Goal: Communication & Community: Share content

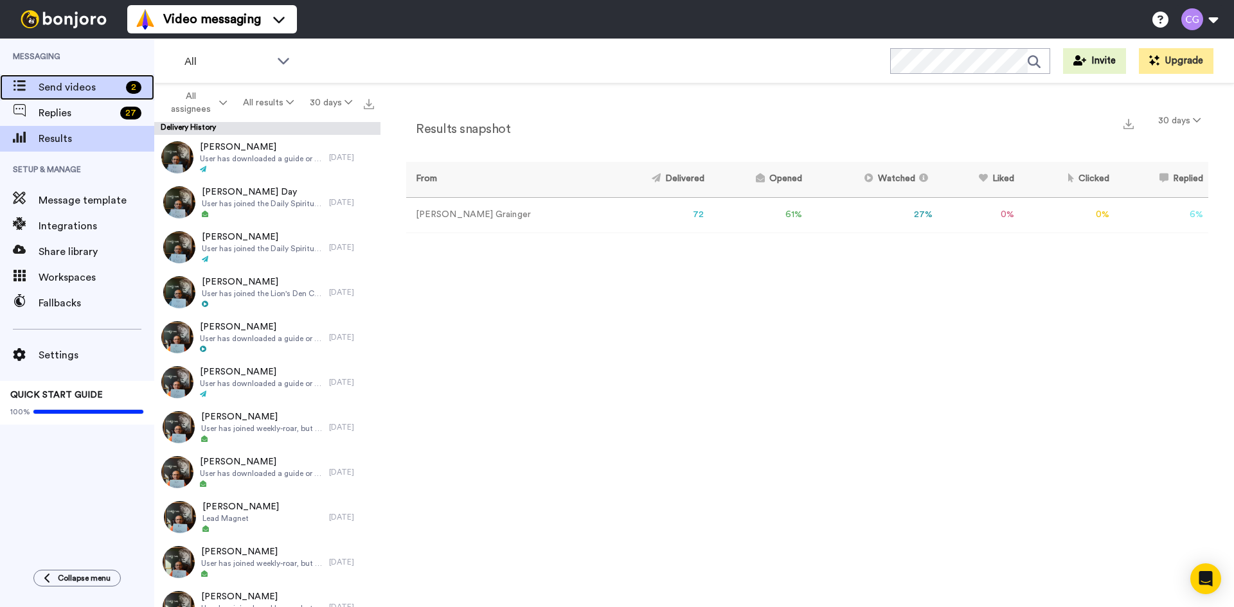
click at [84, 76] on div "Send videos 2" at bounding box center [77, 88] width 154 height 26
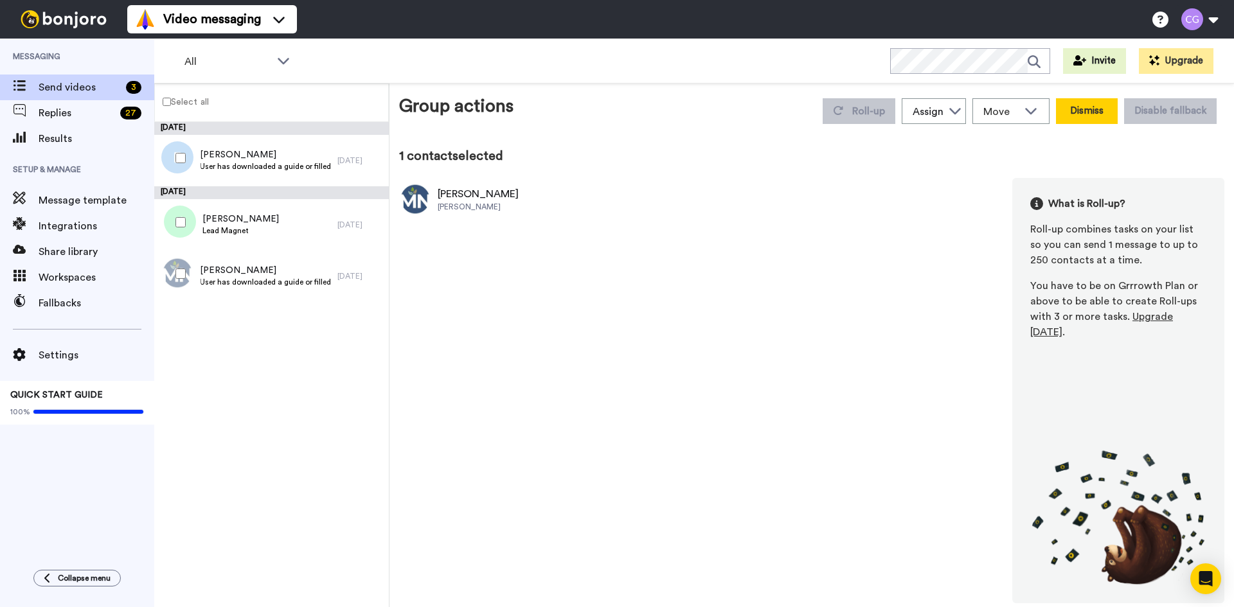
click at [1088, 118] on button "Dismiss" at bounding box center [1087, 111] width 62 height 26
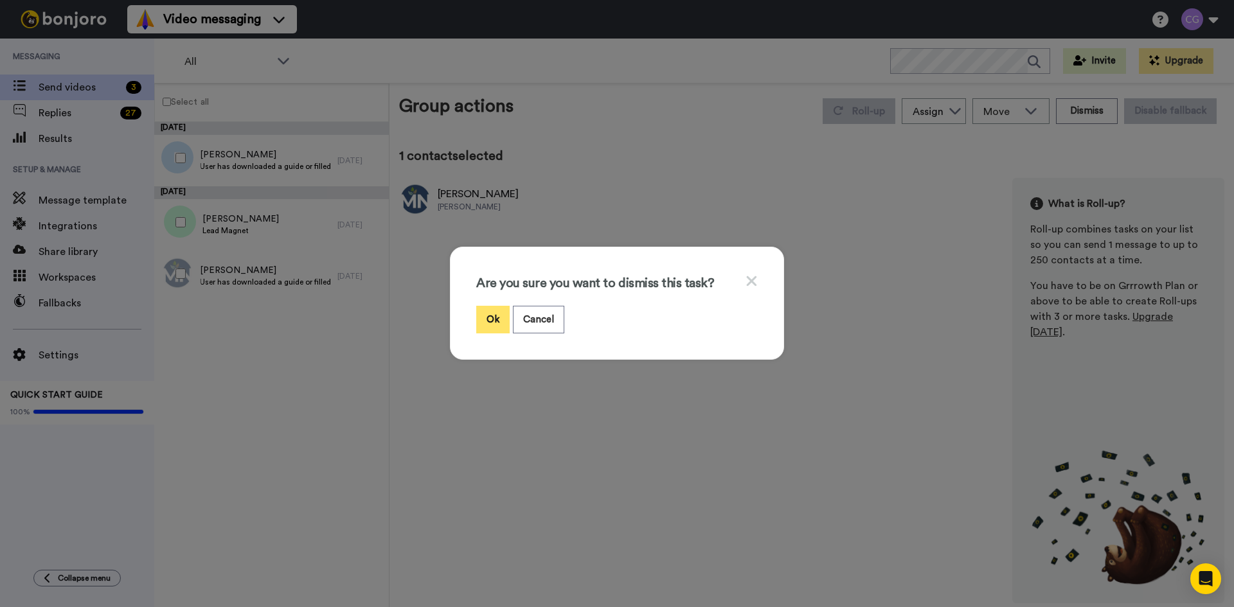
click at [488, 318] on button "Ok" at bounding box center [492, 320] width 33 height 28
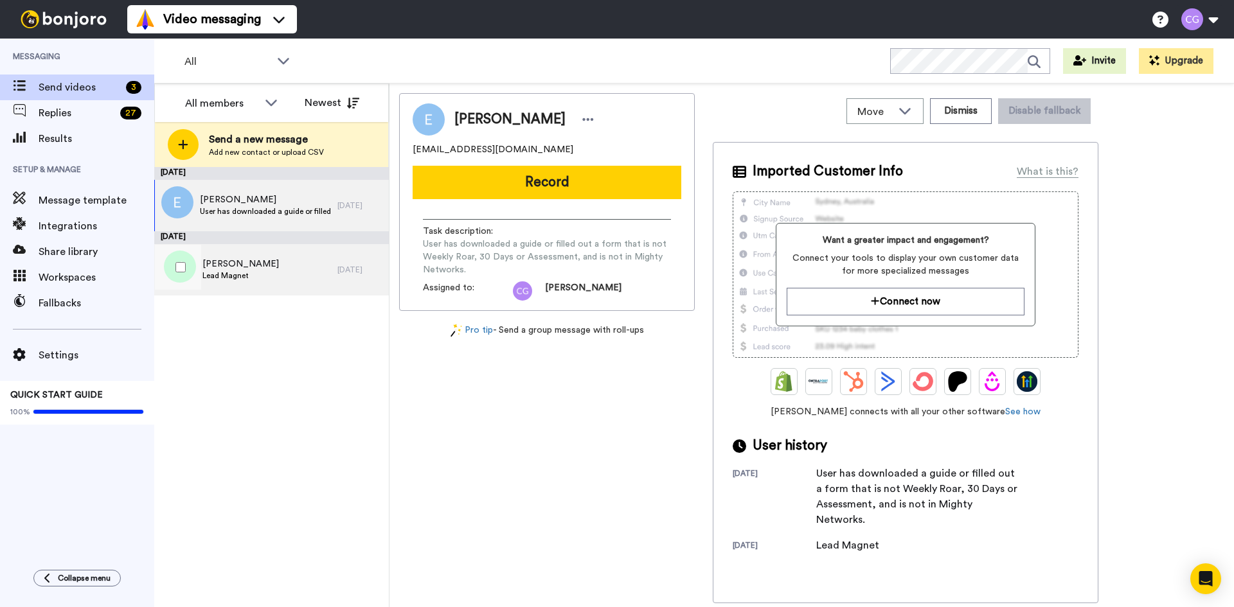
click at [251, 278] on span "Lead Magnet" at bounding box center [240, 275] width 76 height 10
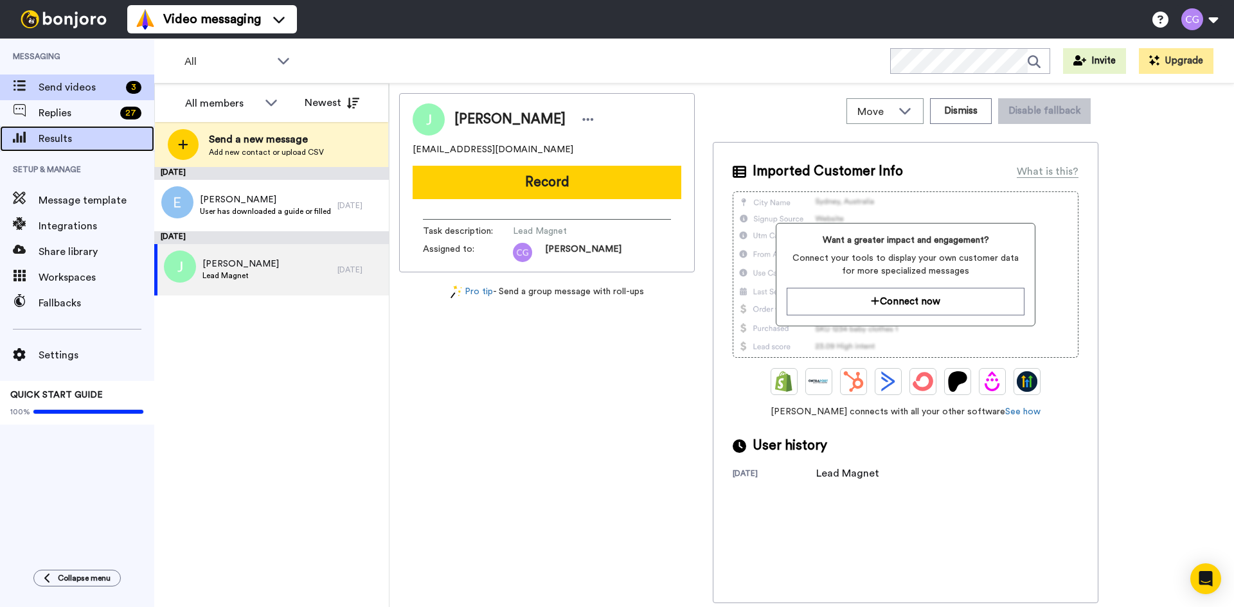
click at [95, 129] on div "Results" at bounding box center [77, 139] width 154 height 26
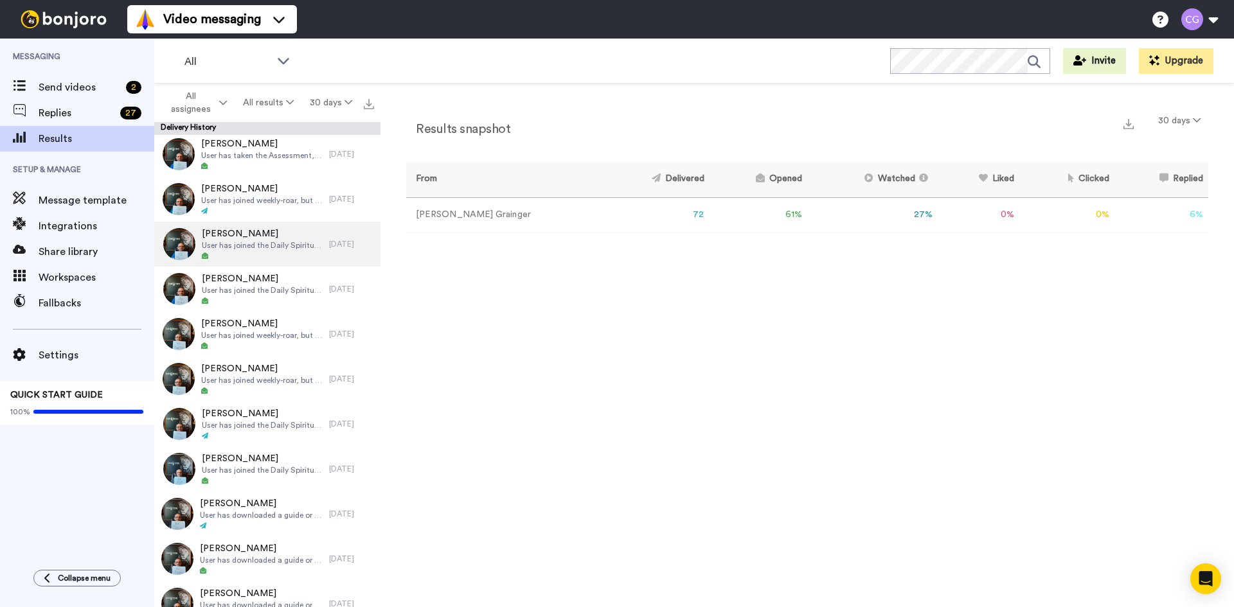
scroll to position [1285, 0]
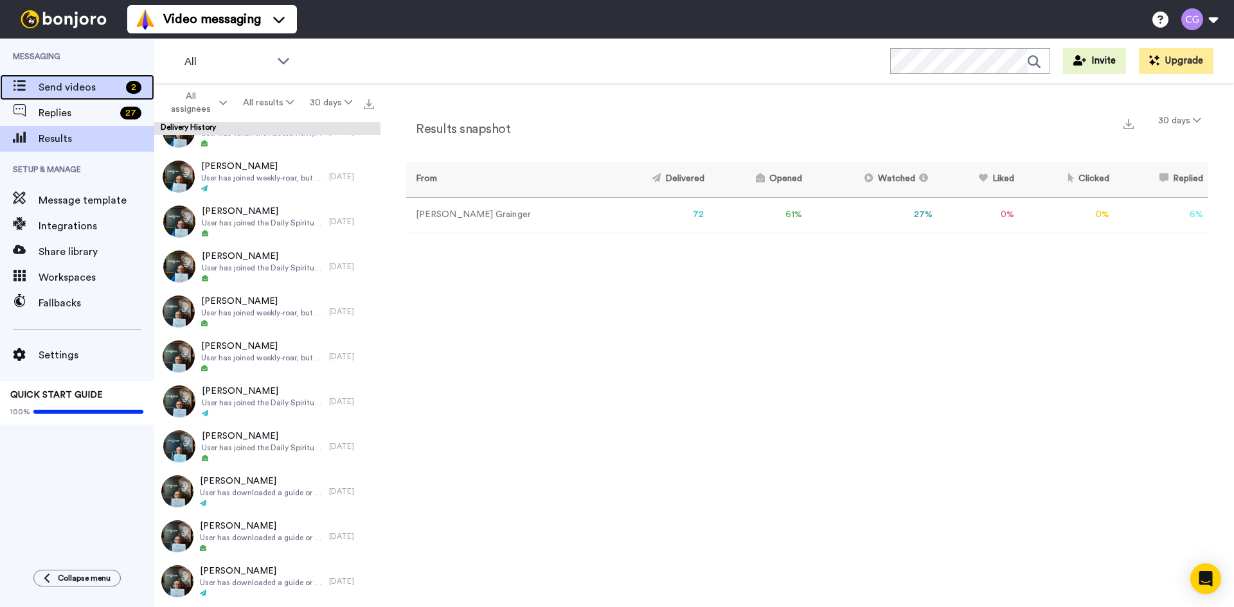
click at [93, 91] on span "Send videos" at bounding box center [80, 87] width 82 height 15
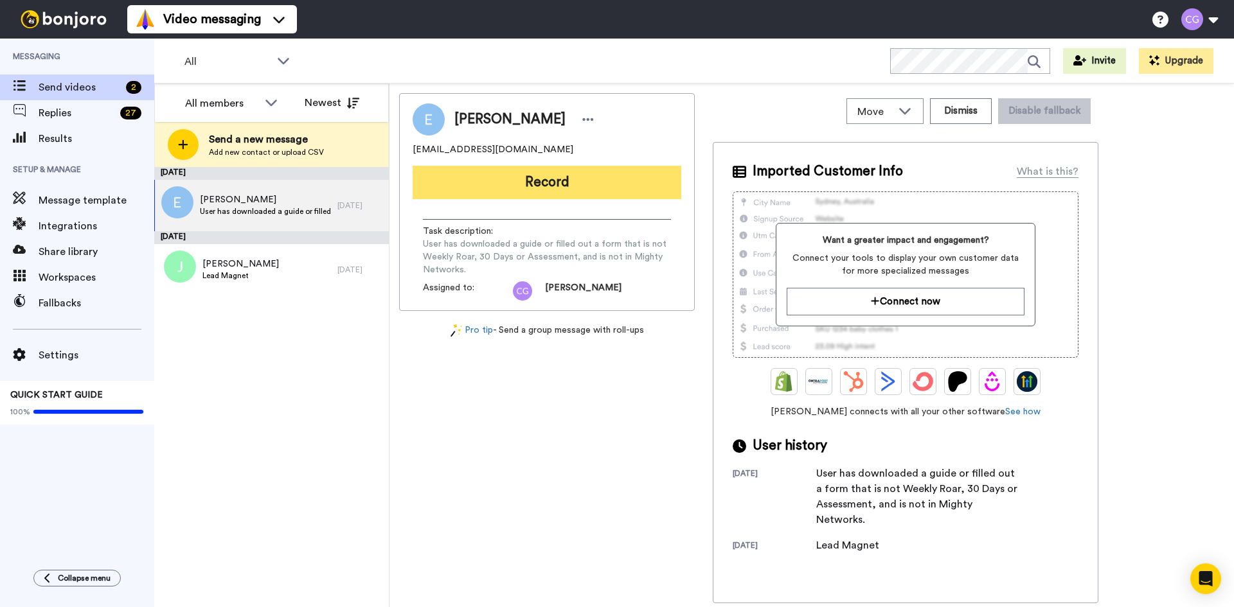
click at [541, 172] on button "Record" at bounding box center [546, 182] width 269 height 33
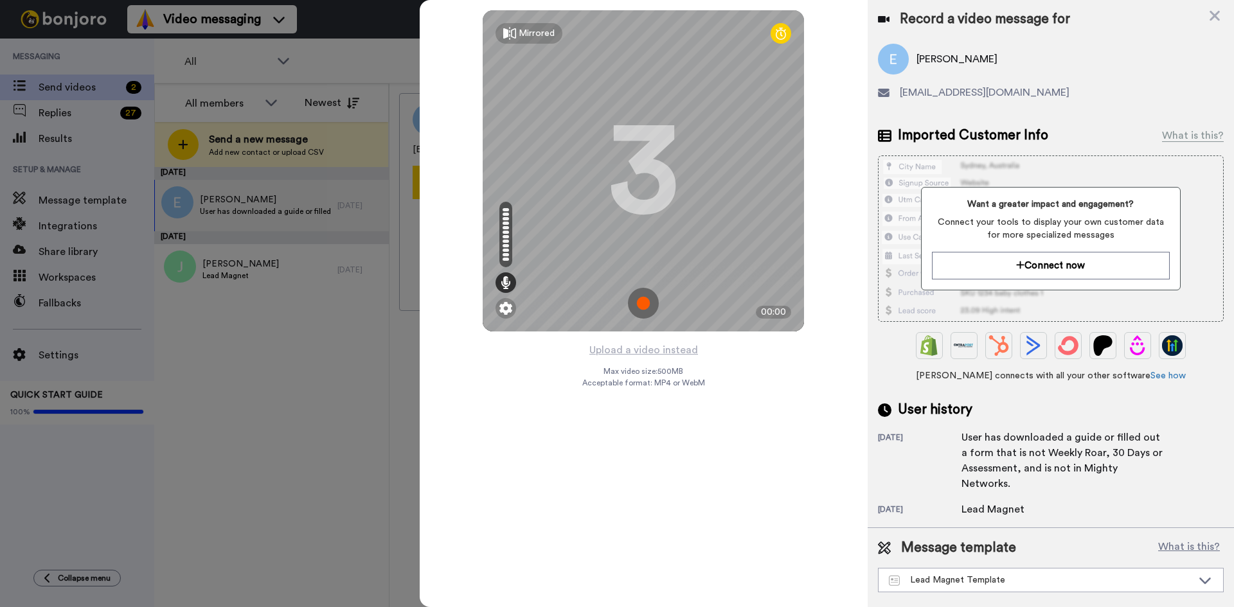
click at [641, 314] on img at bounding box center [643, 303] width 31 height 31
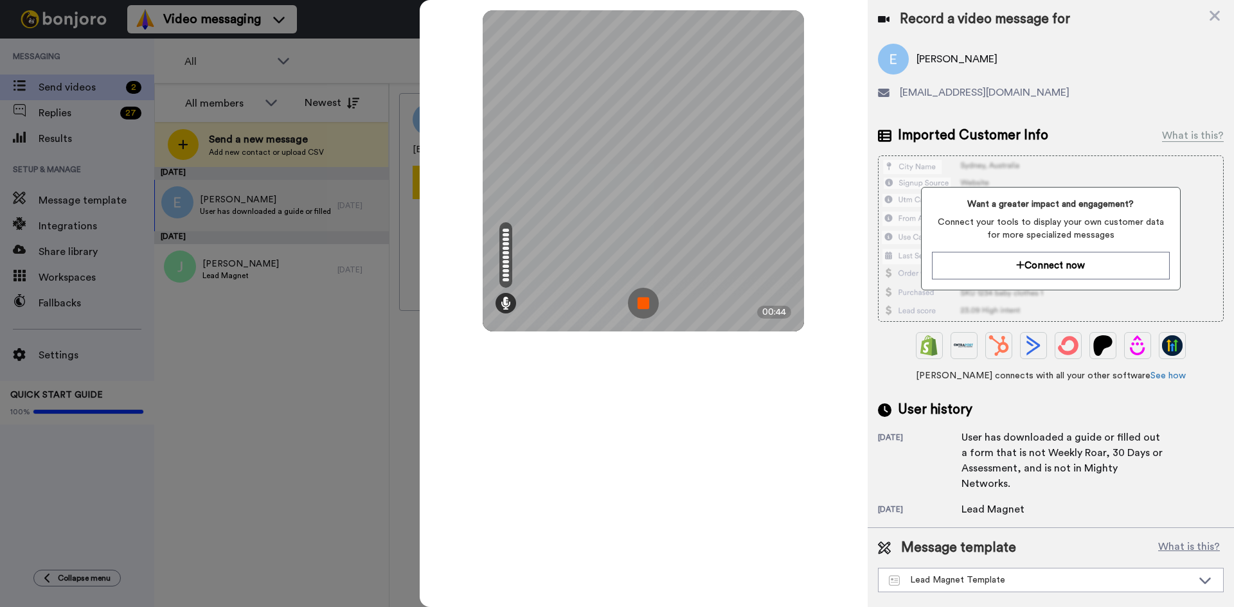
click at [644, 305] on img at bounding box center [643, 303] width 31 height 31
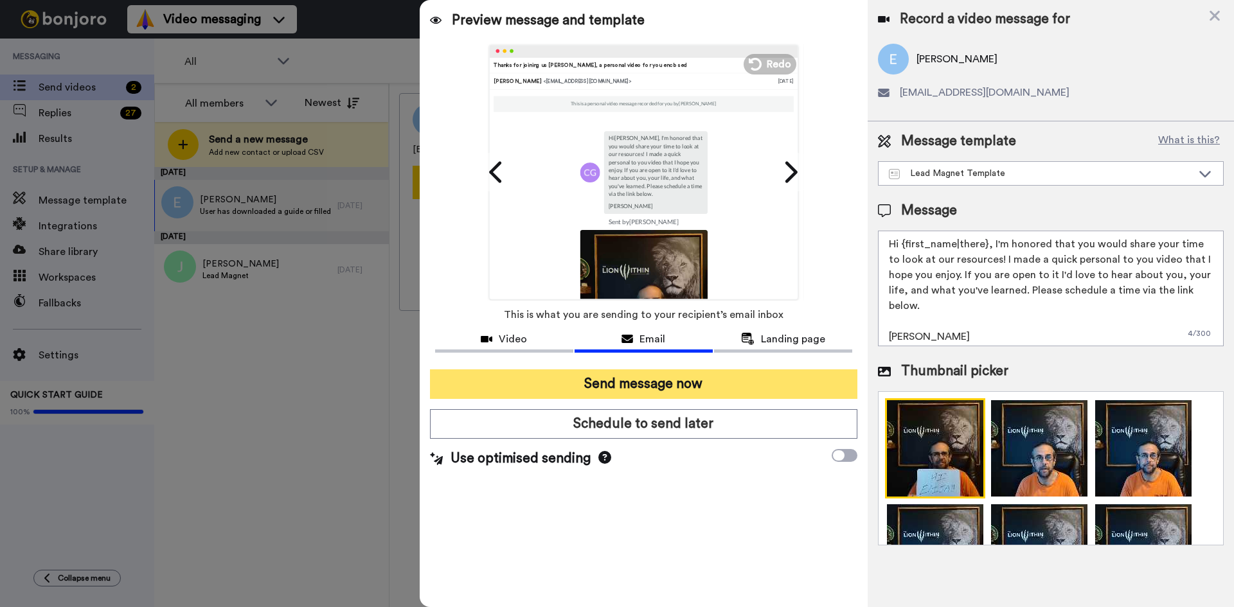
click at [651, 371] on button "Send message now" at bounding box center [643, 384] width 427 height 30
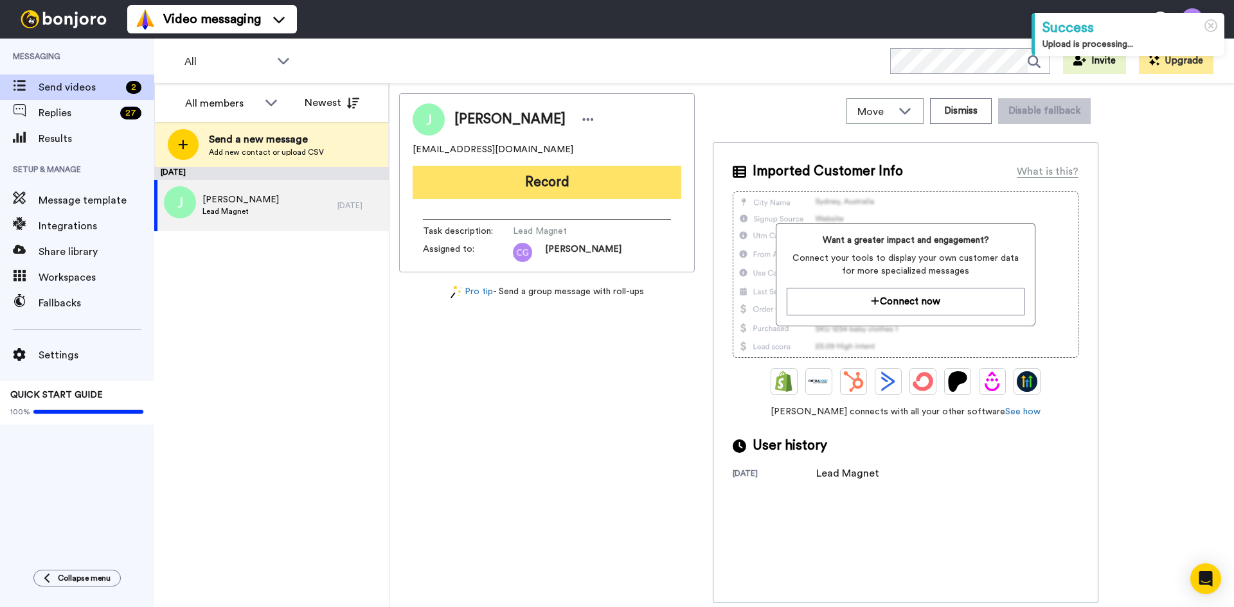
click at [506, 175] on button "Record" at bounding box center [546, 182] width 269 height 33
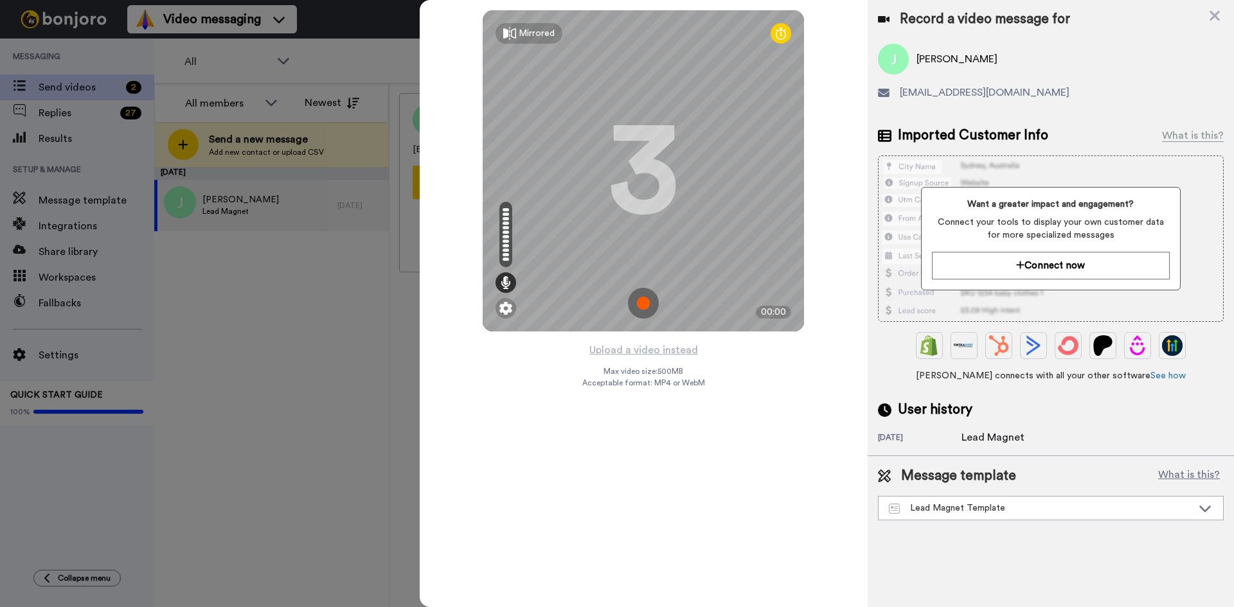
click at [653, 302] on img at bounding box center [643, 303] width 31 height 31
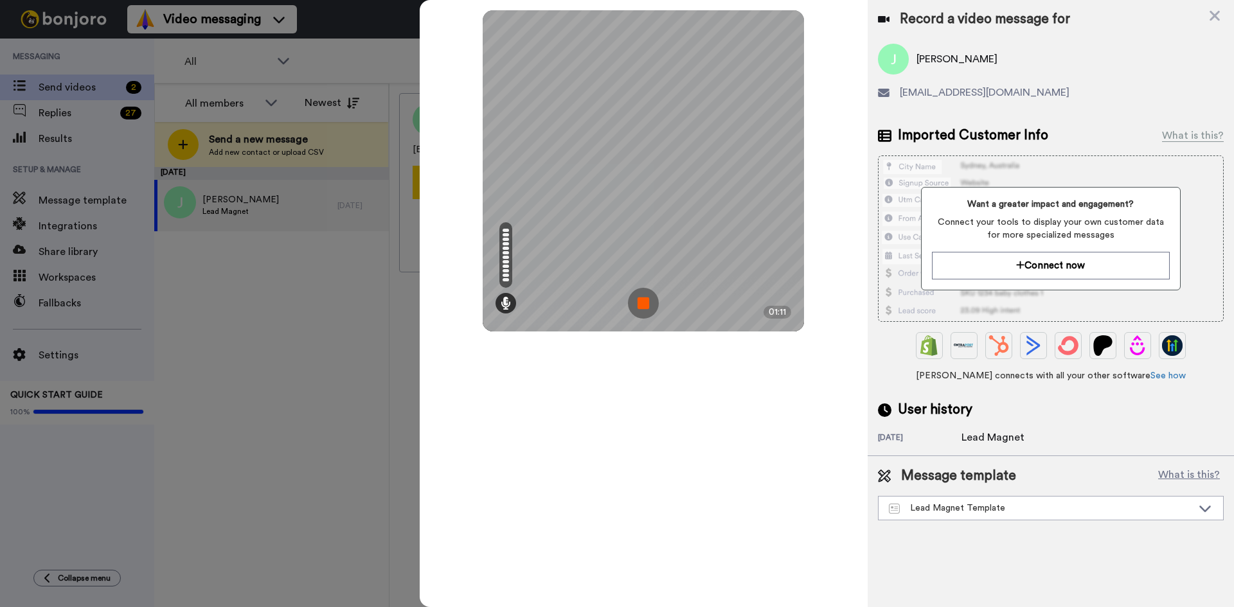
click at [653, 299] on img at bounding box center [643, 303] width 31 height 31
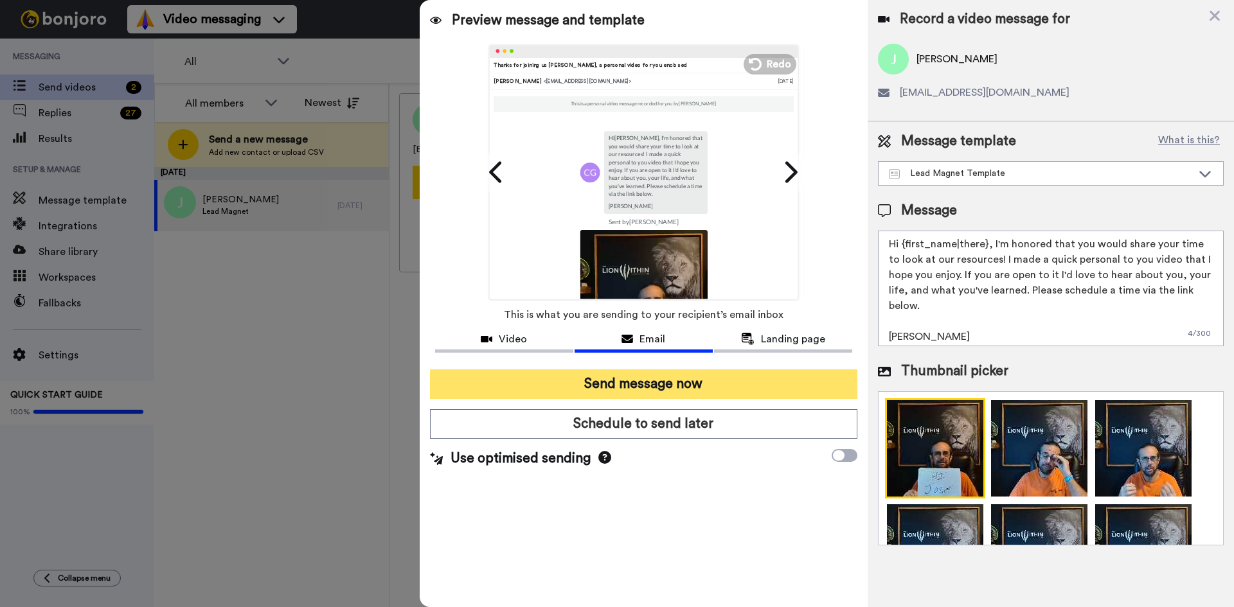
click at [689, 379] on button "Send message now" at bounding box center [643, 384] width 427 height 30
